Goal: Task Accomplishment & Management: Use online tool/utility

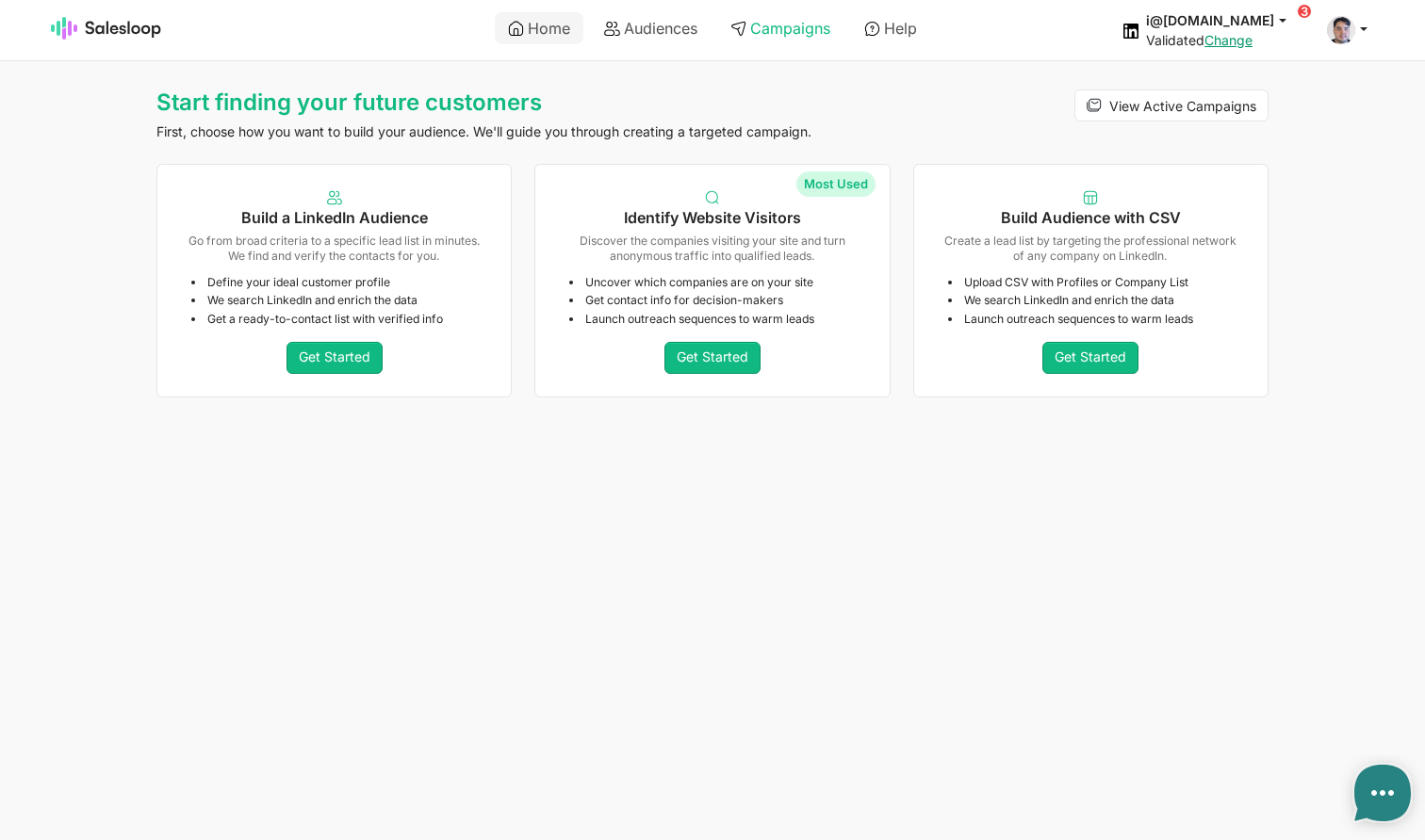
click at [765, 33] on link "Campaigns" at bounding box center [780, 28] width 126 height 32
type textarea "x"
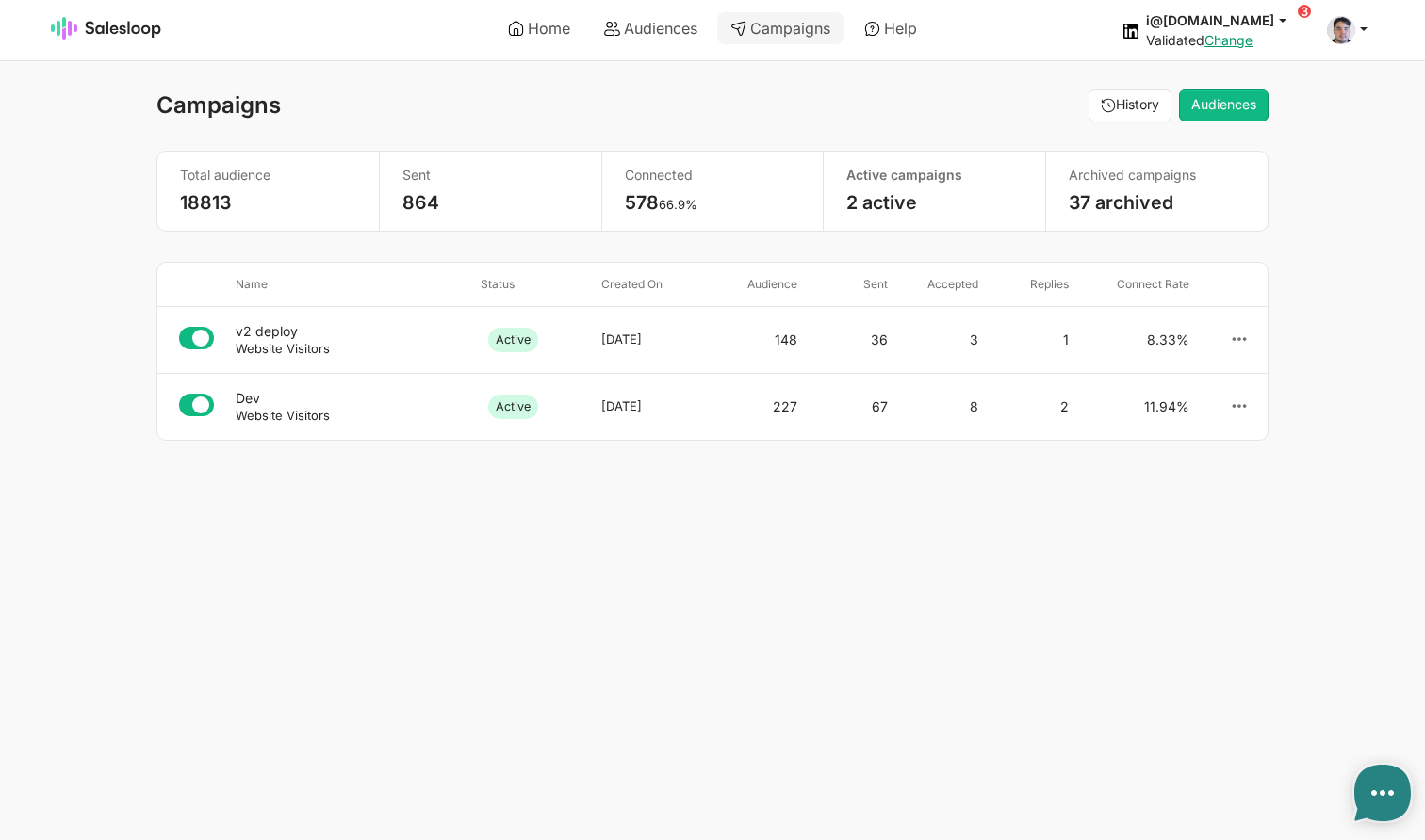
type textarea "x"
click at [267, 327] on div "v2 deploy" at bounding box center [350, 332] width 230 height 17
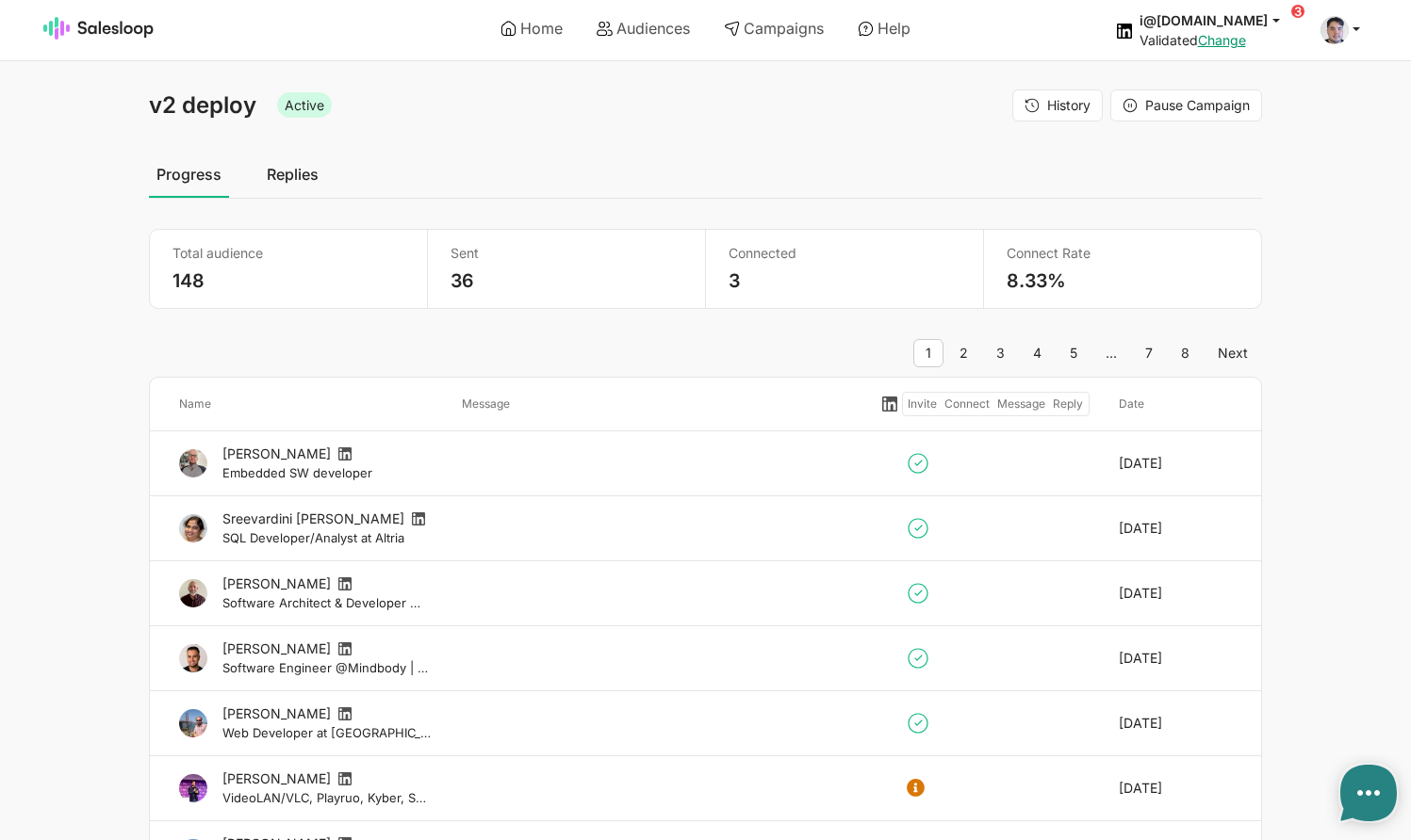
type textarea "x"
click at [642, 32] on link "Audiences" at bounding box center [644, 28] width 119 height 32
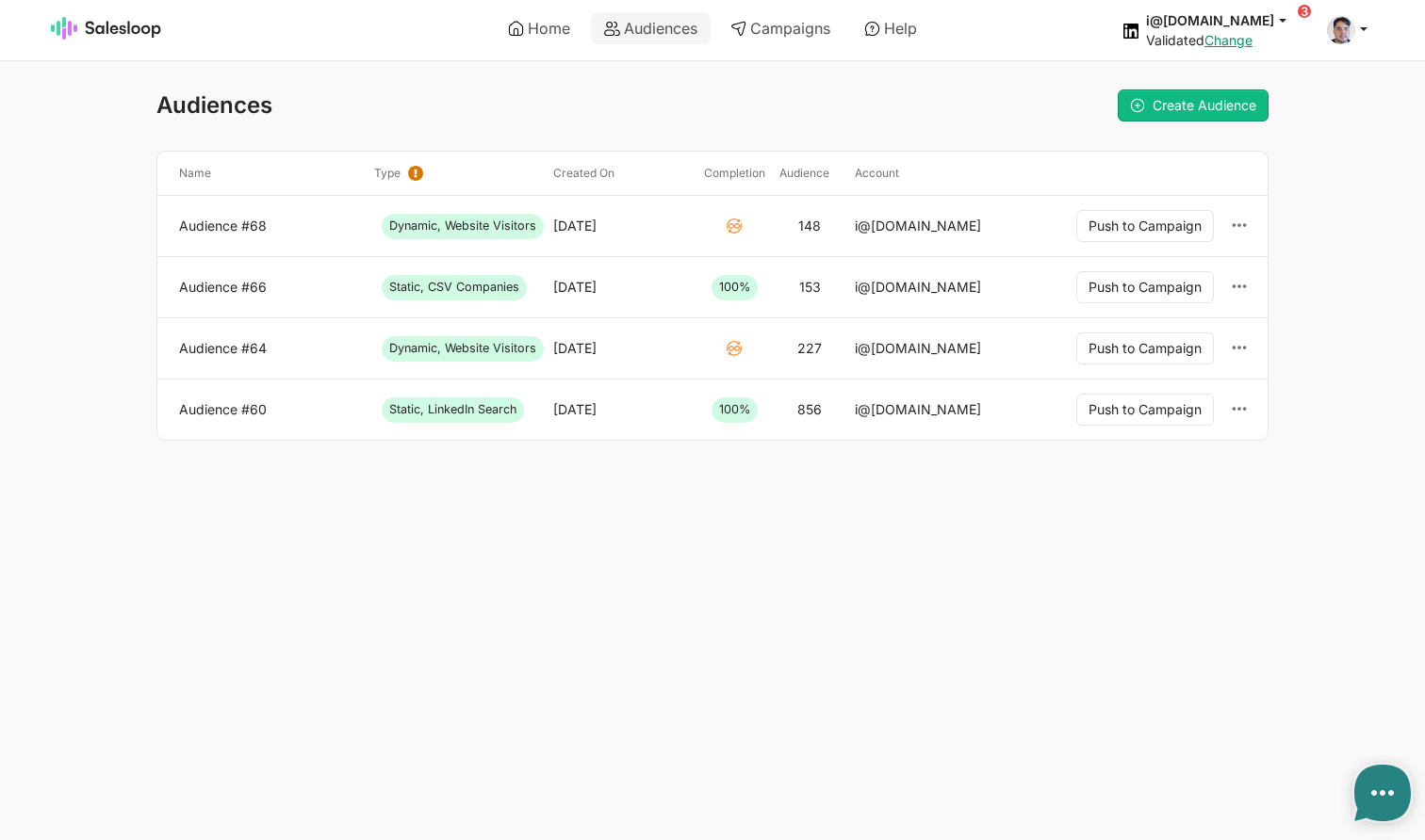
type textarea "x"
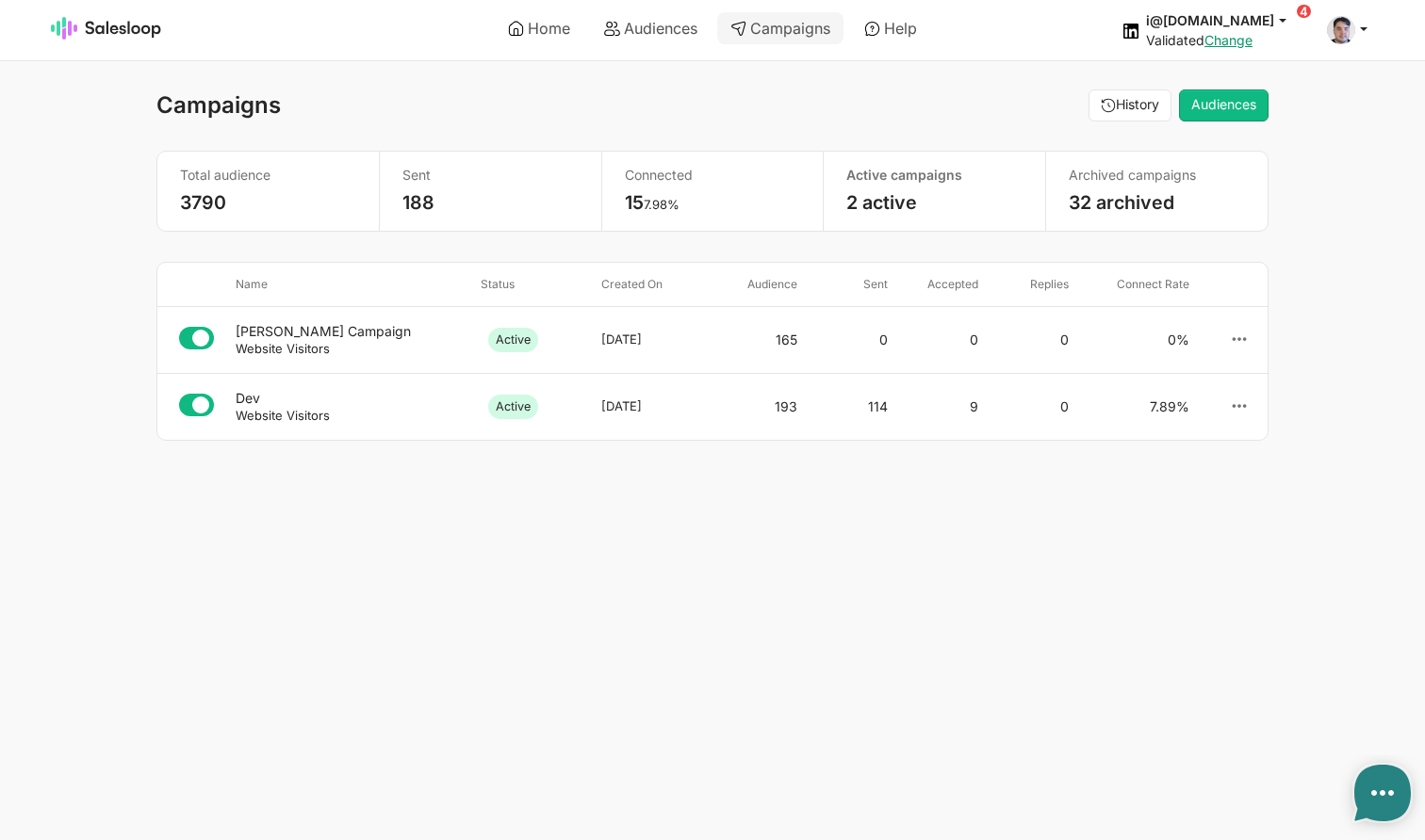
type textarea "x"
click at [292, 332] on div "Josh Audience Campaign" at bounding box center [350, 332] width 230 height 17
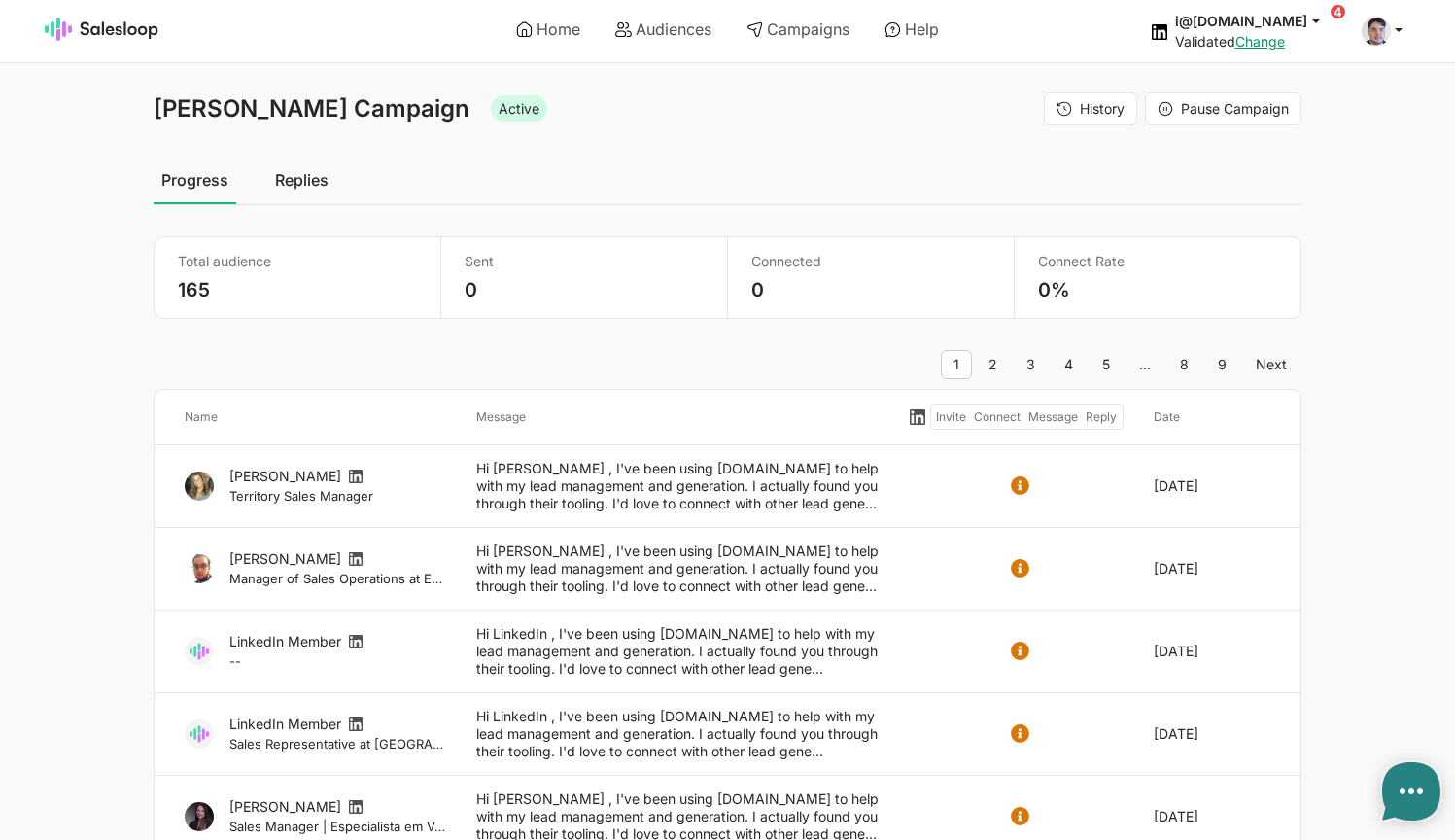
type textarea "x"
